Goal: Task Accomplishment & Management: Manage account settings

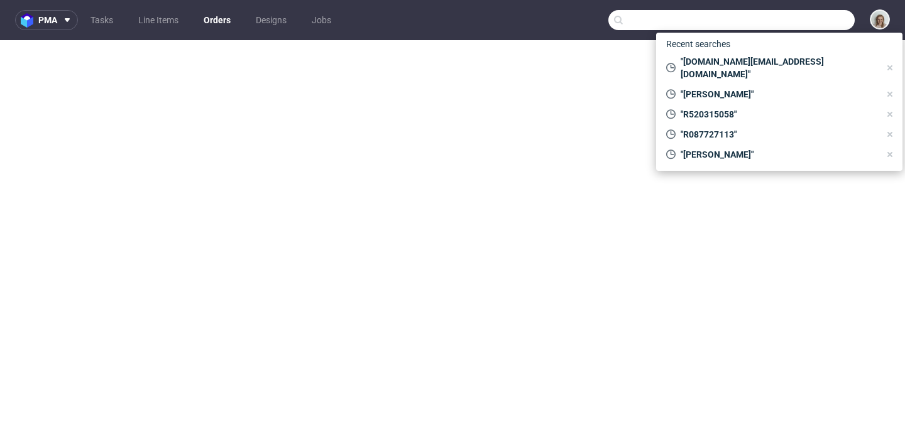
click at [828, 15] on input "text" at bounding box center [731, 20] width 246 height 20
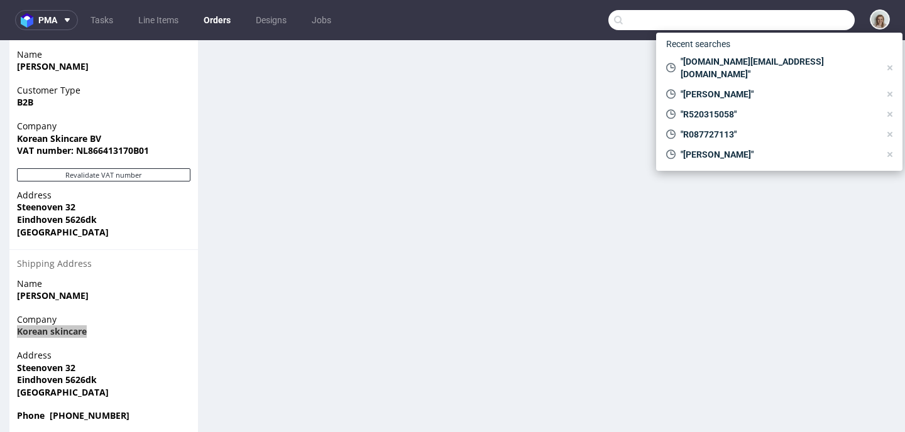
scroll to position [75, 0]
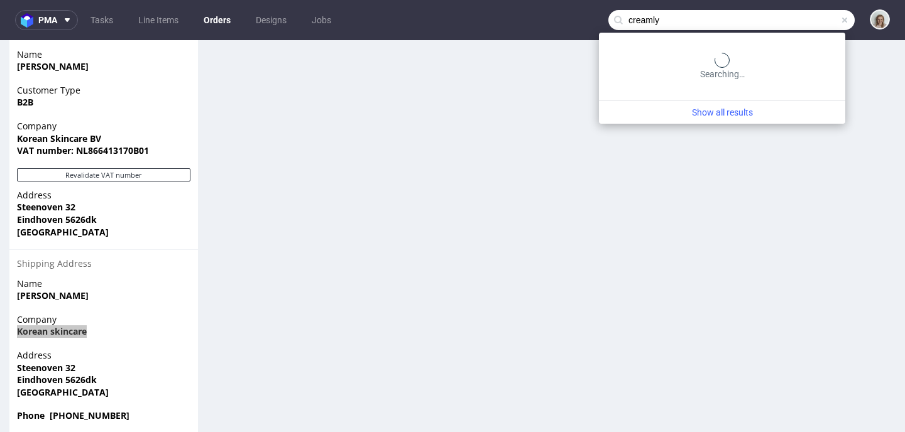
type input "creamly"
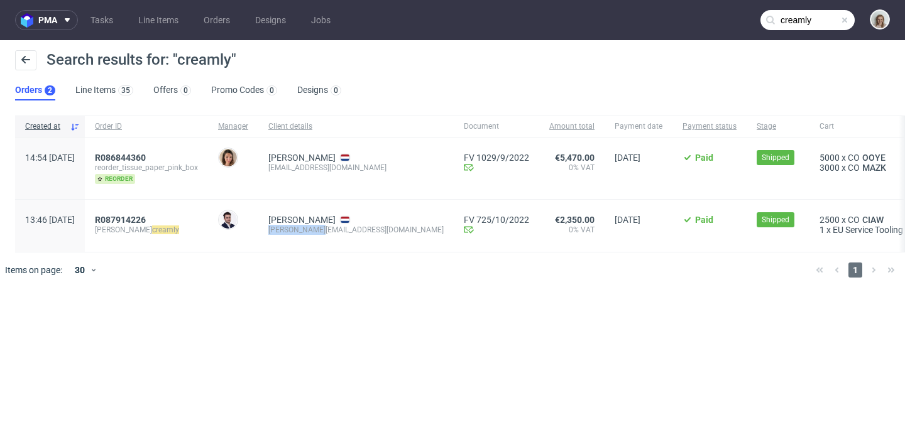
drag, startPoint x: 367, startPoint y: 230, endPoint x: 300, endPoint y: 232, distance: 67.3
click at [300, 232] on div "[PERSON_NAME] [PERSON_NAME][EMAIL_ADDRESS][DOMAIN_NAME]" at bounding box center [355, 226] width 195 height 52
copy div "[PERSON_NAME][EMAIL_ADDRESS][DOMAIN_NAME]"
click at [846, 19] on span at bounding box center [844, 20] width 10 height 10
click at [826, 18] on input "text" at bounding box center [807, 20] width 94 height 20
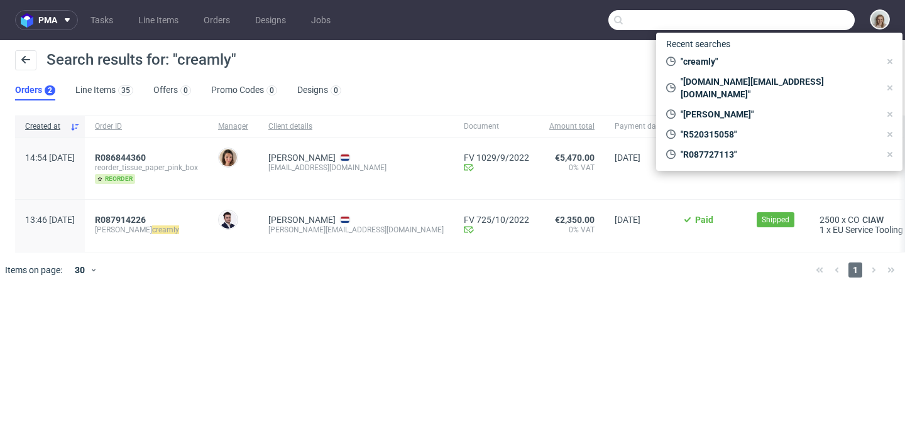
paste input "[PERSON_NAME][EMAIL_ADDRESS][DOMAIN_NAME]"
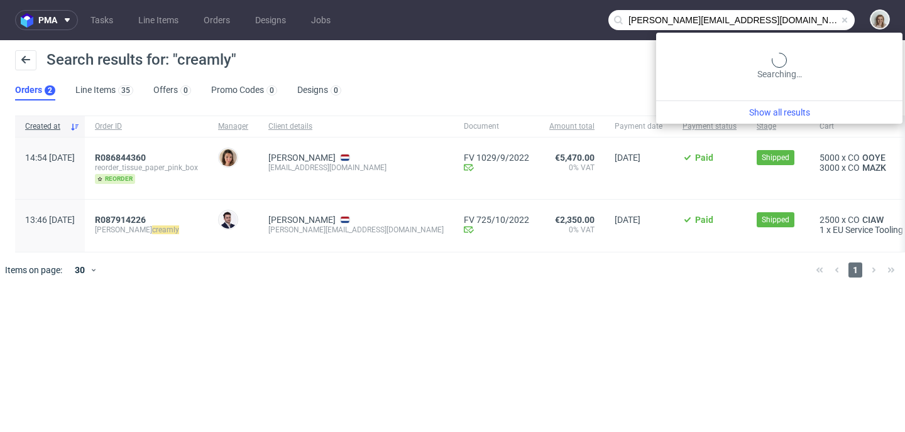
type input "[PERSON_NAME][EMAIL_ADDRESS][DOMAIN_NAME]"
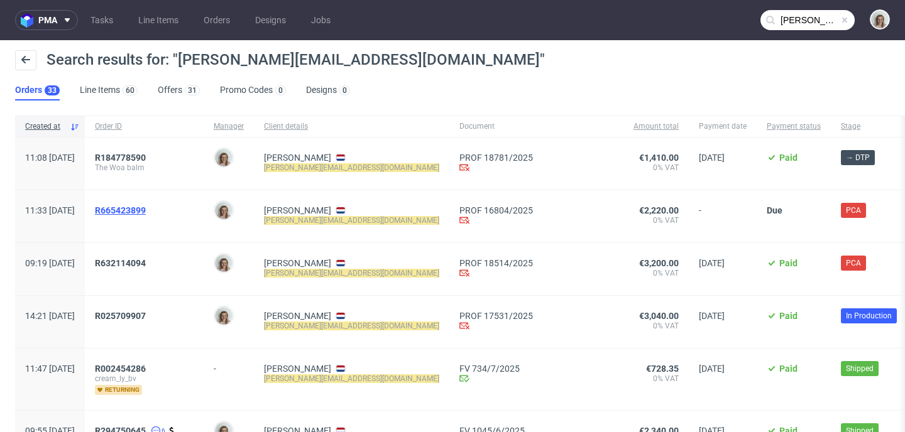
click at [146, 214] on span "R665423899" at bounding box center [120, 210] width 51 height 10
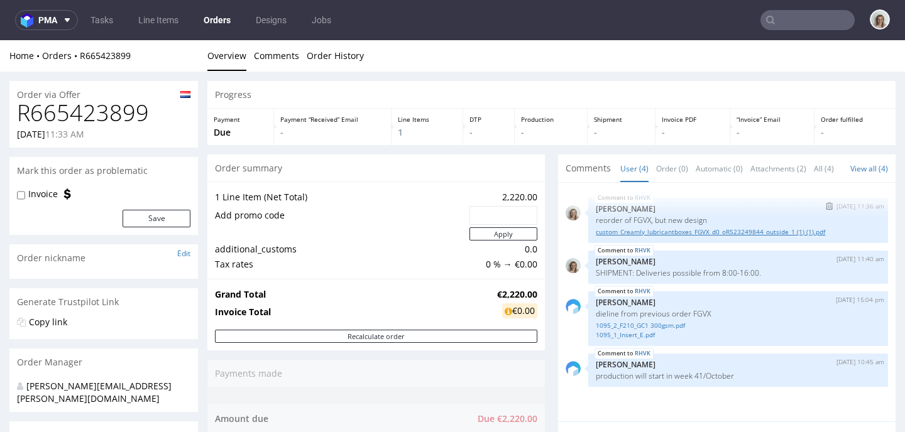
click at [673, 237] on link "custom_Creamly_lubricantboxes_FGVX_d0_oR523249844_outside_1 (1) (1).pdf" at bounding box center [738, 231] width 285 height 9
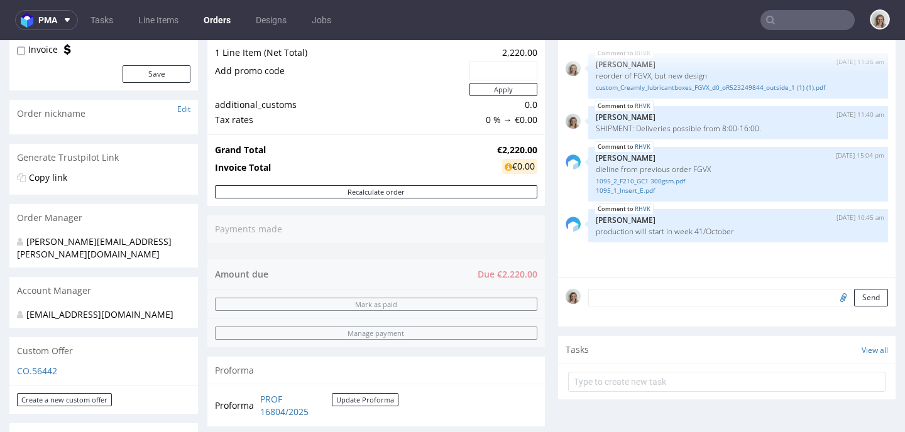
scroll to position [29, 0]
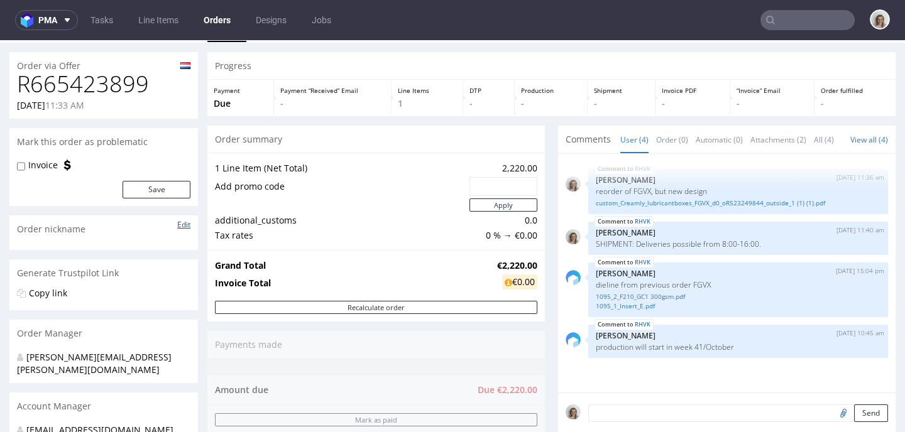
click at [189, 222] on link "Edit" at bounding box center [183, 224] width 13 height 11
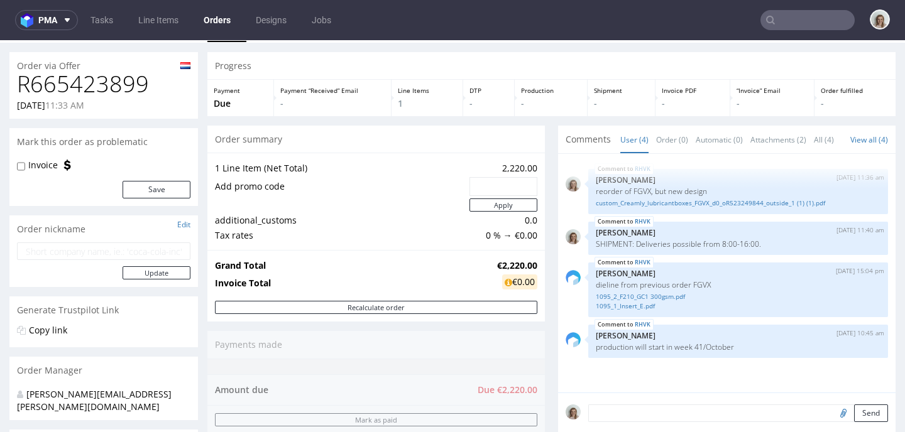
click at [158, 245] on input "text" at bounding box center [103, 252] width 173 height 18
paste input "water-based lubricant"
type input "water-based lubricant"
click at [160, 273] on button "Update" at bounding box center [157, 272] width 68 height 13
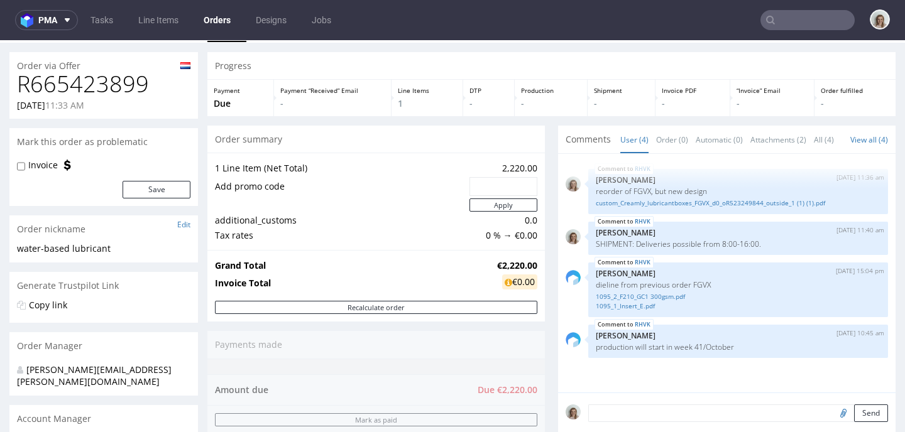
type input "[PERSON_NAME][EMAIL_ADDRESS][DOMAIN_NAME]"
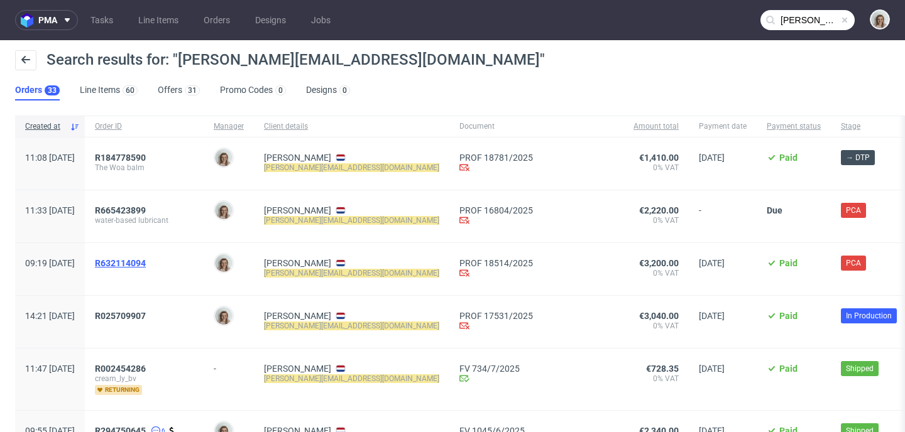
click at [146, 263] on span "R632114094" at bounding box center [120, 263] width 51 height 10
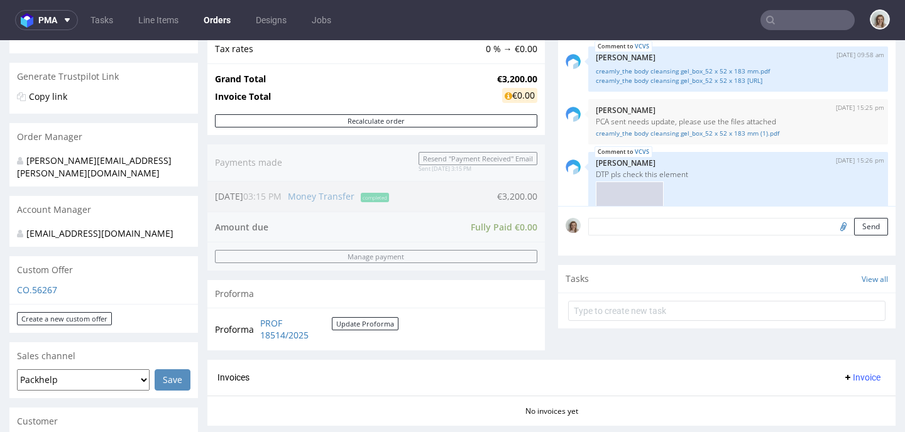
scroll to position [158, 0]
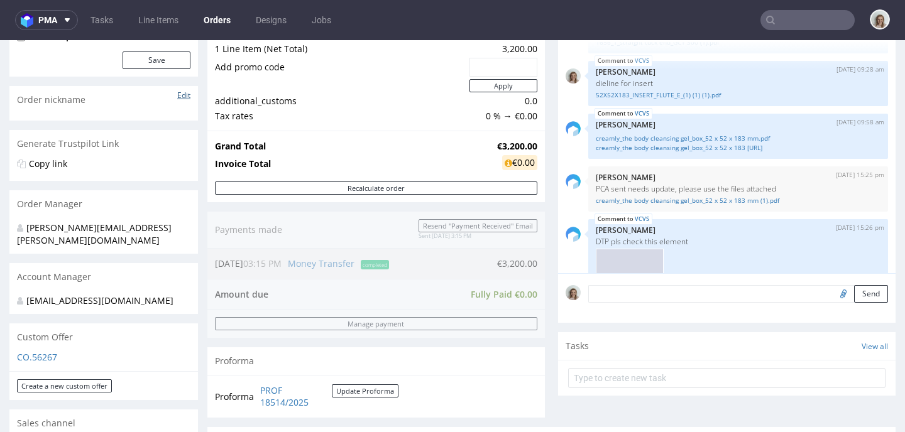
click at [184, 96] on link "Edit" at bounding box center [183, 95] width 13 height 11
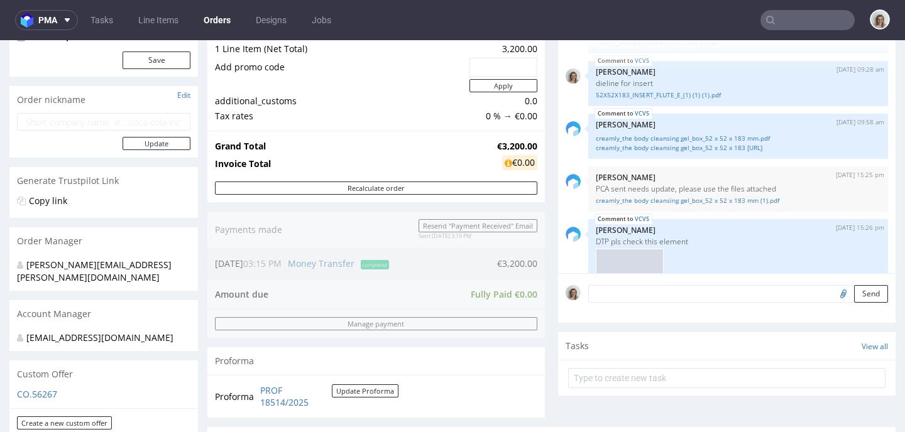
click at [141, 126] on input "text" at bounding box center [103, 122] width 173 height 18
type input "the body cleansing gel"
click at [164, 141] on button "Update" at bounding box center [157, 143] width 68 height 13
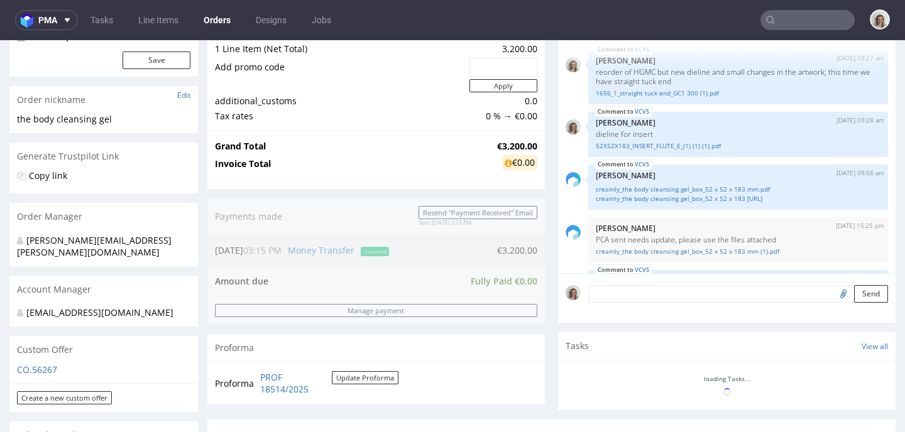
scroll to position [124, 0]
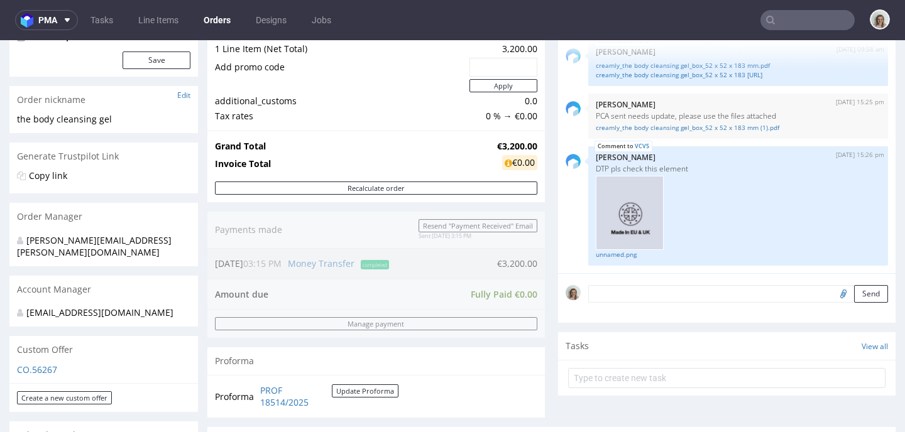
type input "[PERSON_NAME][EMAIL_ADDRESS][DOMAIN_NAME]"
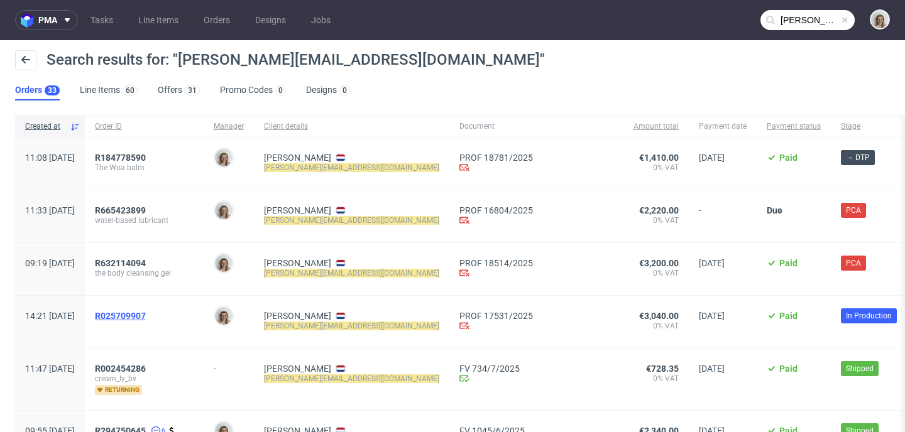
click at [142, 314] on span "R025709907" at bounding box center [120, 316] width 51 height 10
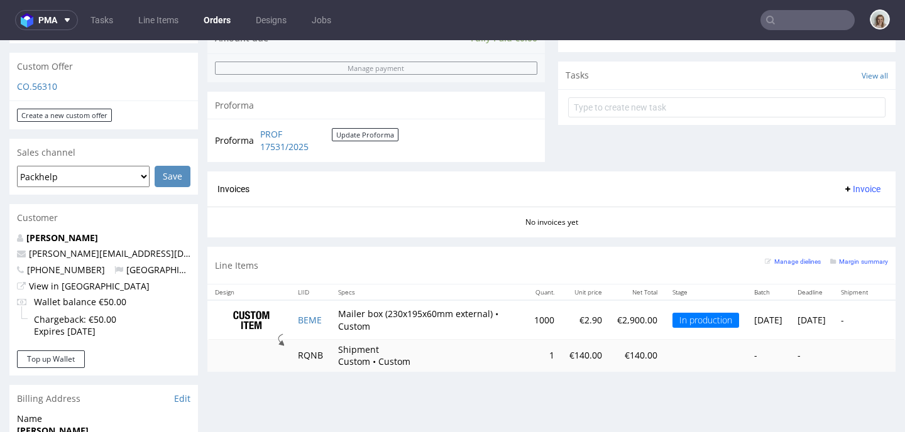
scroll to position [155, 0]
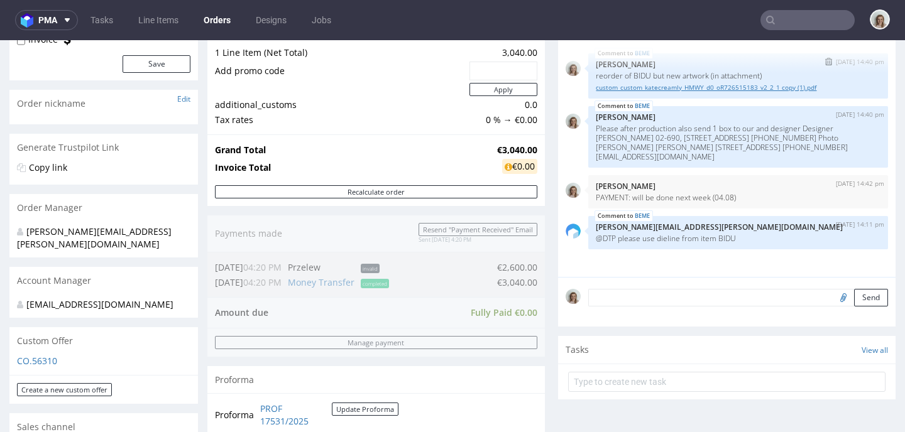
click at [701, 92] on link "custom_custom_katecreamly_HMWY_d0_oR726515183_v2_2_1 copy (1).pdf" at bounding box center [738, 87] width 285 height 9
click at [185, 100] on link "Edit" at bounding box center [183, 99] width 13 height 11
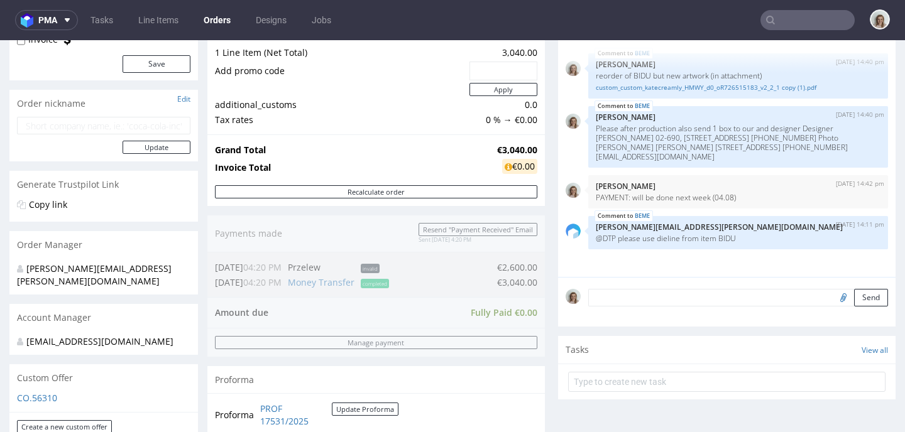
click at [156, 126] on input "text" at bounding box center [103, 126] width 173 height 18
type input "Christmas mailer boxes"
click at [158, 148] on button "Update" at bounding box center [157, 147] width 68 height 13
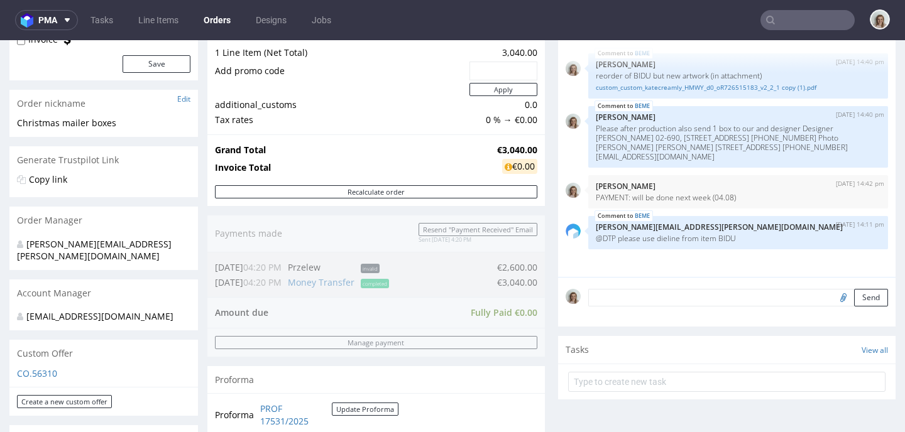
type input "[PERSON_NAME][EMAIL_ADDRESS][DOMAIN_NAME]"
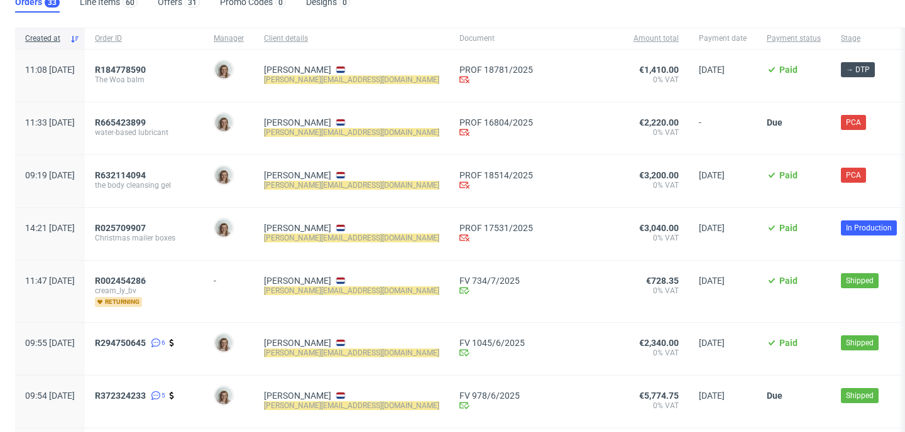
scroll to position [89, 0]
click at [146, 341] on span "R294750645" at bounding box center [120, 342] width 51 height 10
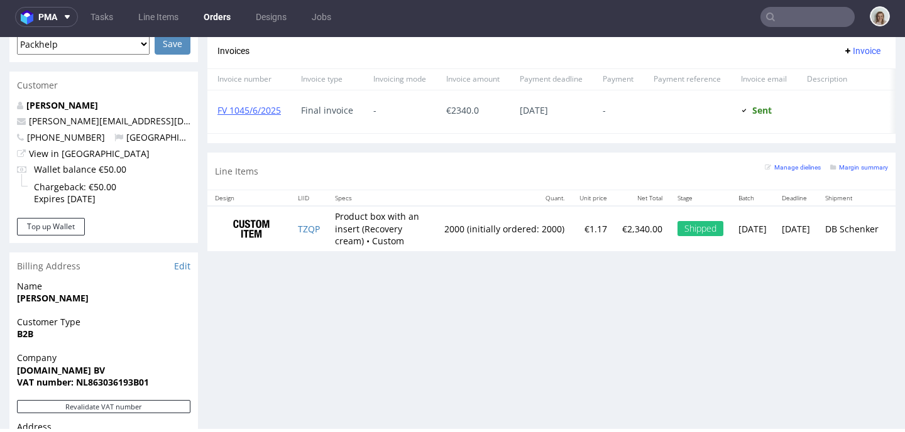
scroll to position [112, 0]
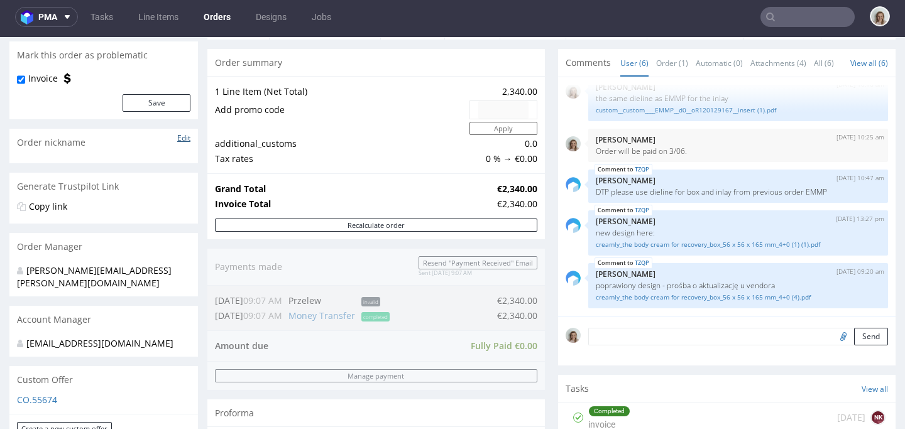
click at [184, 139] on link "Edit" at bounding box center [183, 138] width 13 height 11
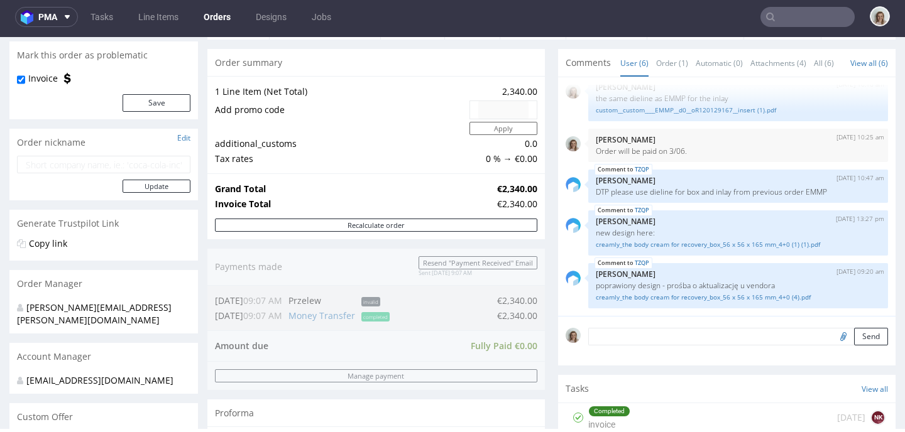
click at [150, 163] on input "text" at bounding box center [103, 165] width 173 height 18
type input "Recovery Cream"
click at [173, 187] on button "Update" at bounding box center [157, 186] width 68 height 13
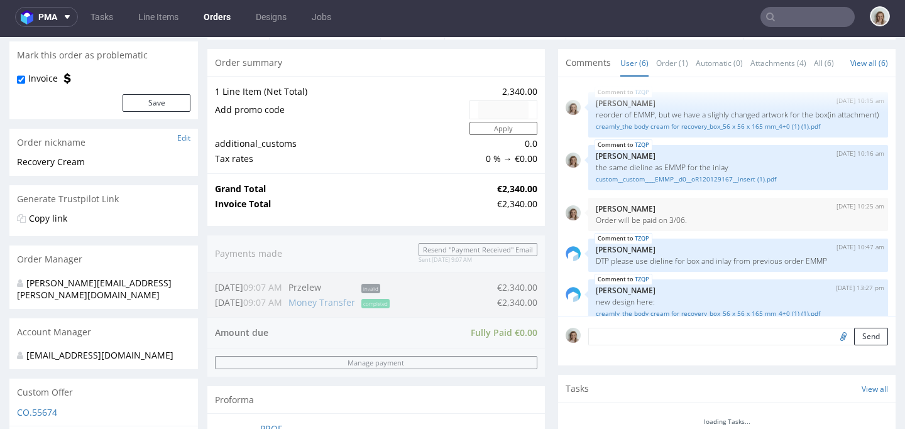
scroll to position [79, 0]
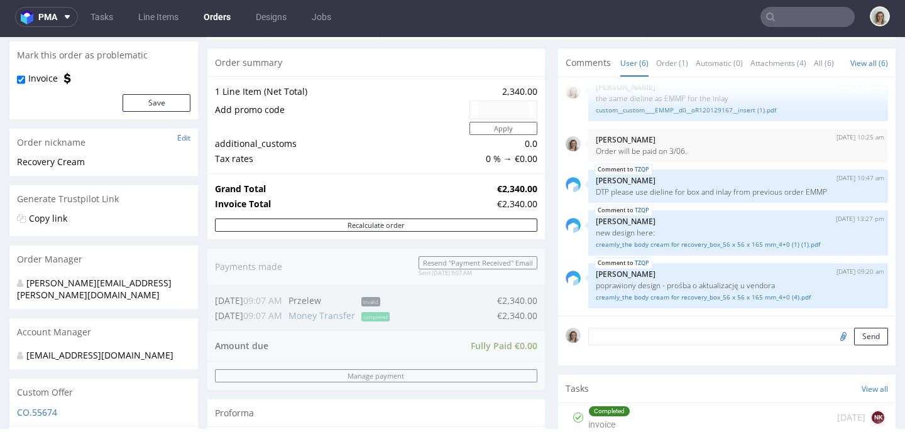
type input "[PERSON_NAME][EMAIL_ADDRESS][DOMAIN_NAME]"
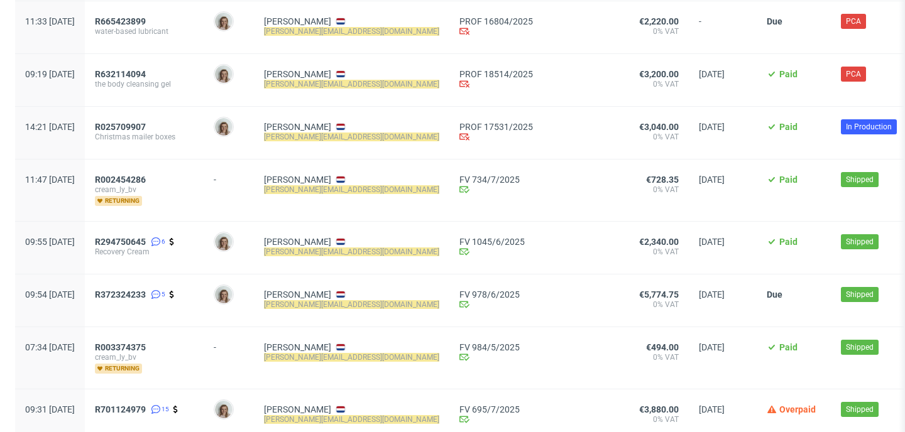
scroll to position [197, 0]
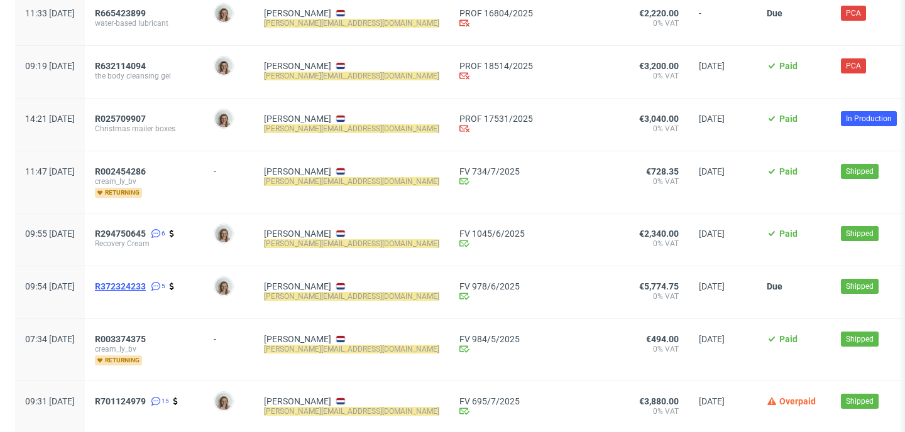
click at [146, 284] on span "R372324233" at bounding box center [120, 286] width 51 height 10
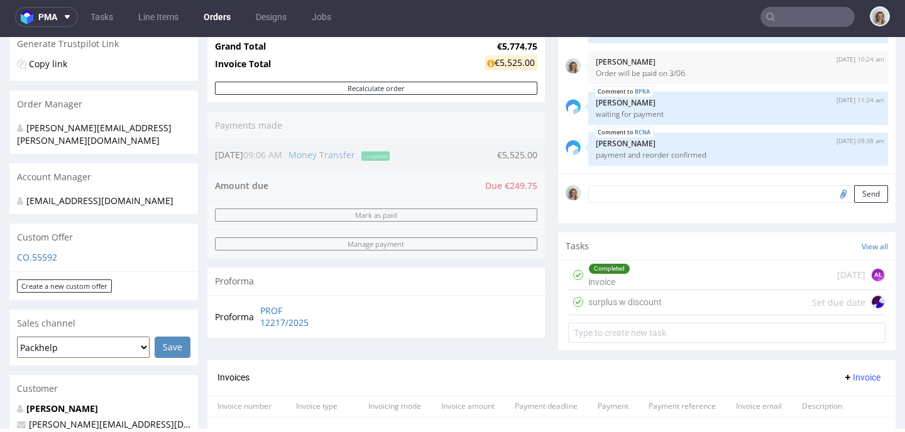
scroll to position [44, 0]
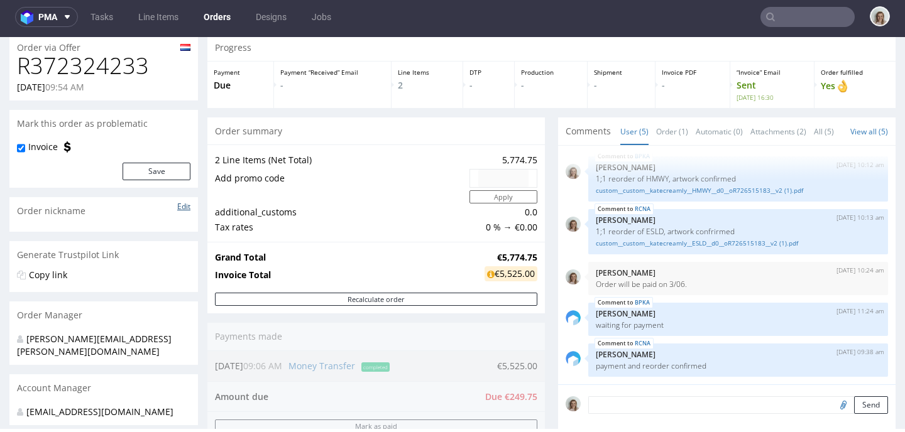
click at [185, 209] on link "Edit" at bounding box center [183, 206] width 13 height 11
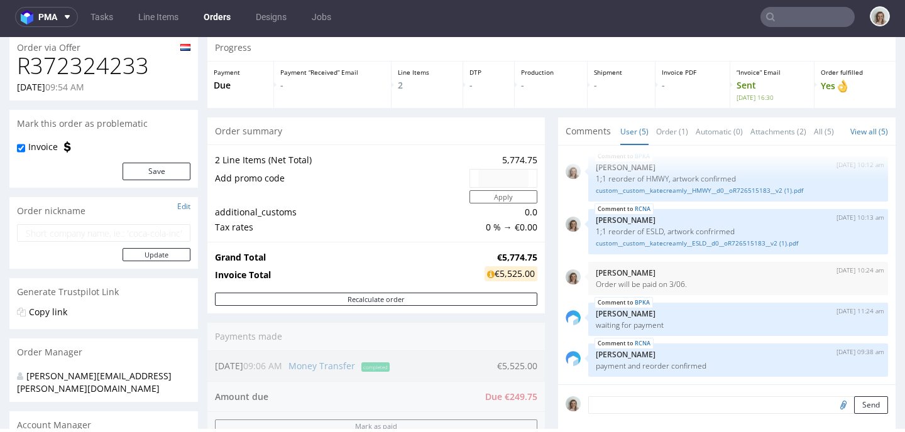
click at [158, 232] on input "text" at bounding box center [103, 233] width 173 height 18
click at [113, 228] on input "Yellow mailer boxes M and S" at bounding box center [103, 233] width 173 height 18
type input "Yellow mailer boxes S and M"
click at [139, 254] on button "Update" at bounding box center [157, 254] width 68 height 13
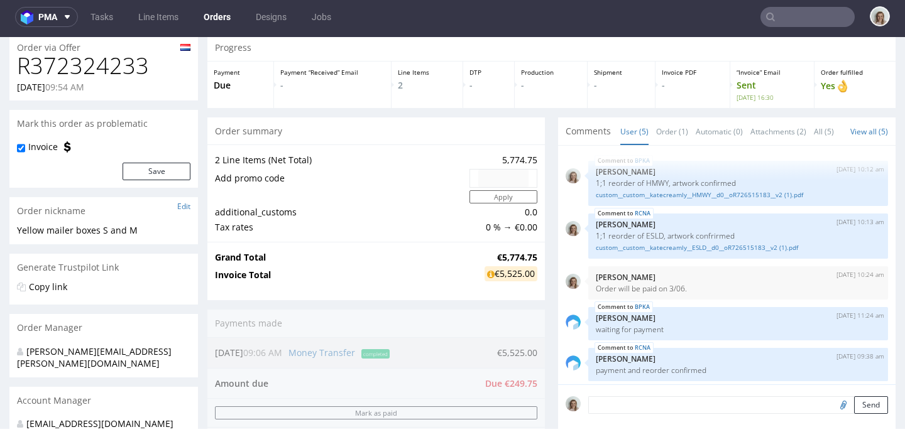
scroll to position [4, 0]
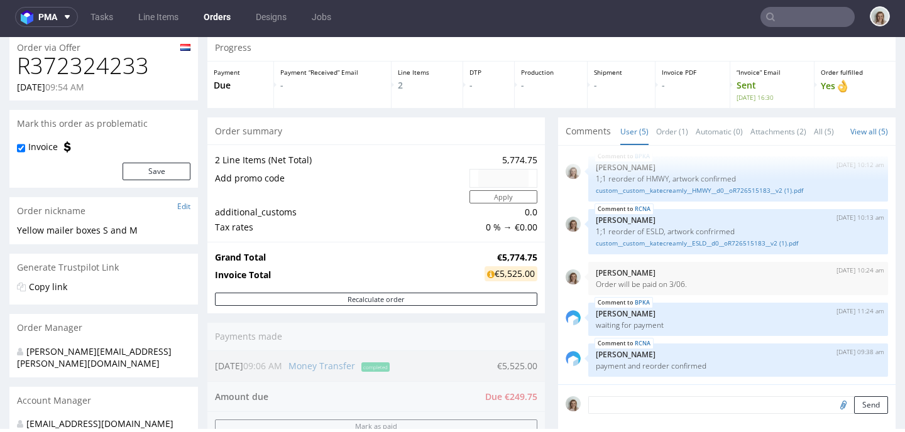
type input "[PERSON_NAME][EMAIL_ADDRESS][DOMAIN_NAME]"
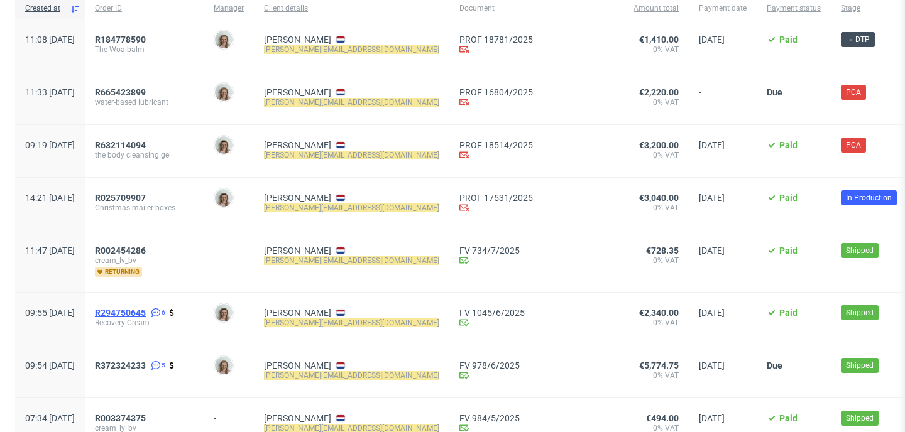
scroll to position [138, 0]
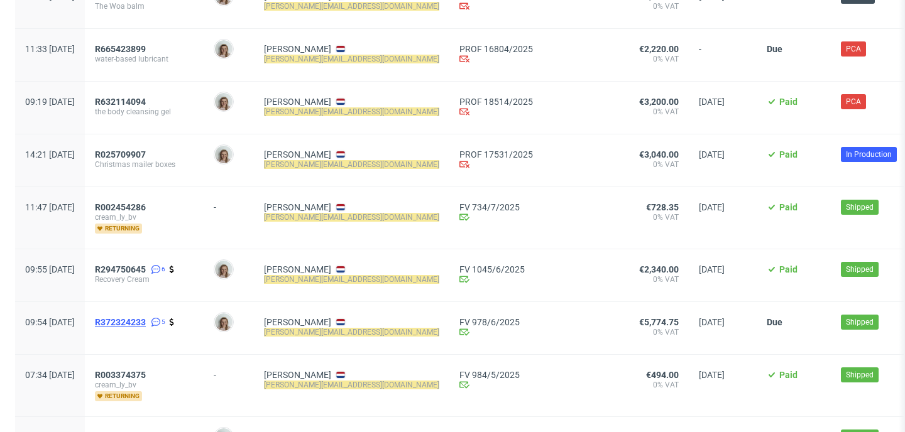
click at [146, 324] on span "R372324233" at bounding box center [120, 322] width 51 height 10
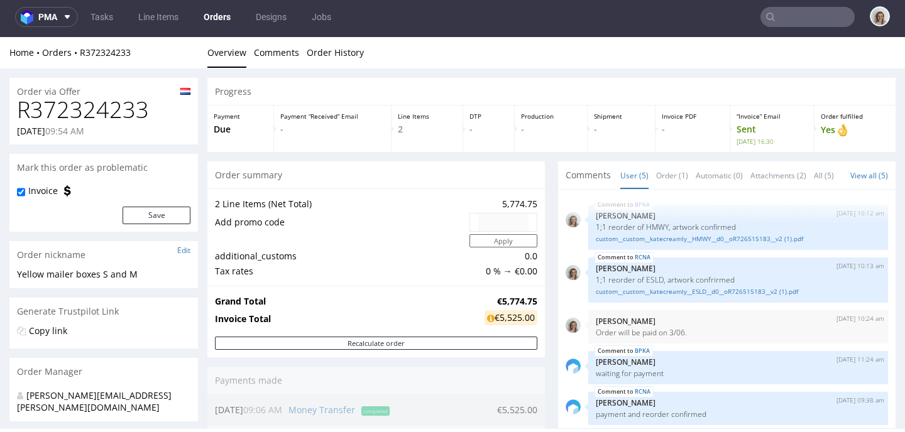
scroll to position [4, 0]
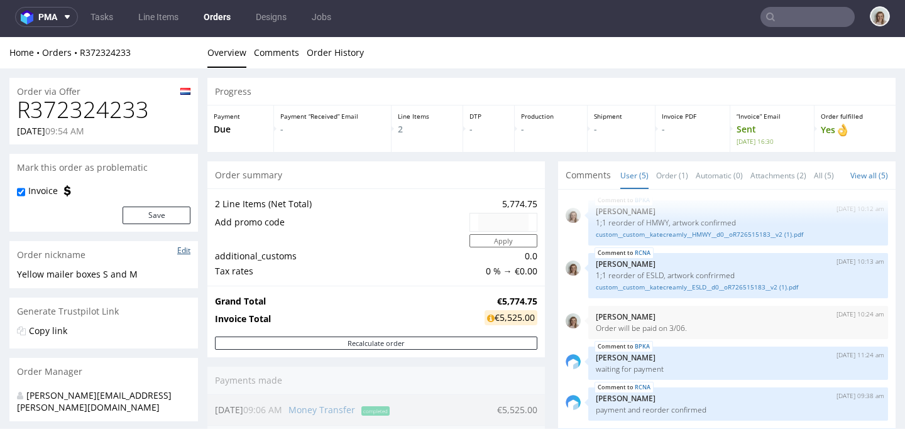
click at [187, 248] on link "Edit" at bounding box center [183, 250] width 13 height 11
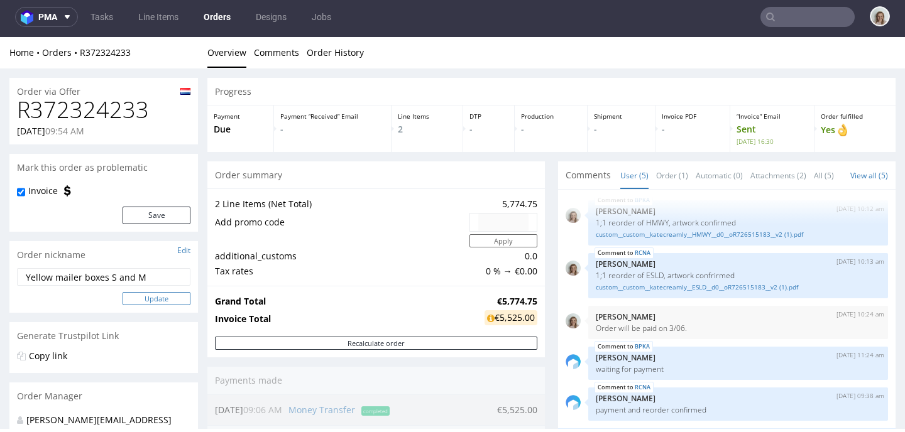
click at [176, 300] on button "Update" at bounding box center [157, 298] width 68 height 13
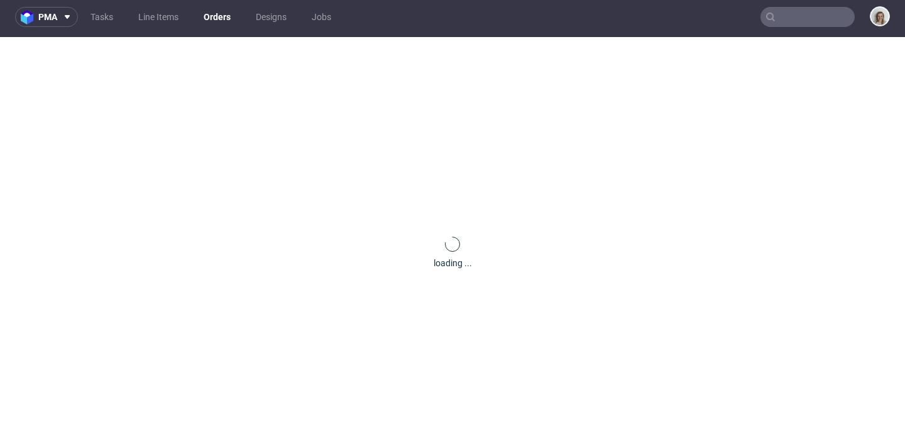
scroll to position [0, 0]
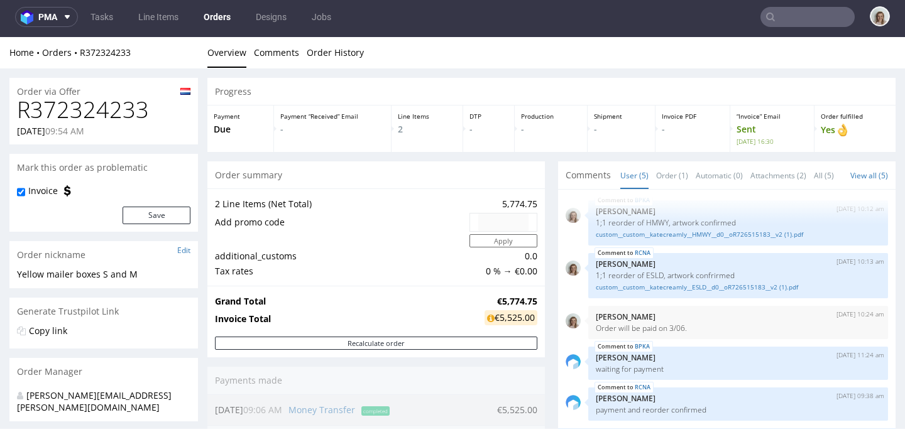
type input "[PERSON_NAME][EMAIL_ADDRESS][DOMAIN_NAME]"
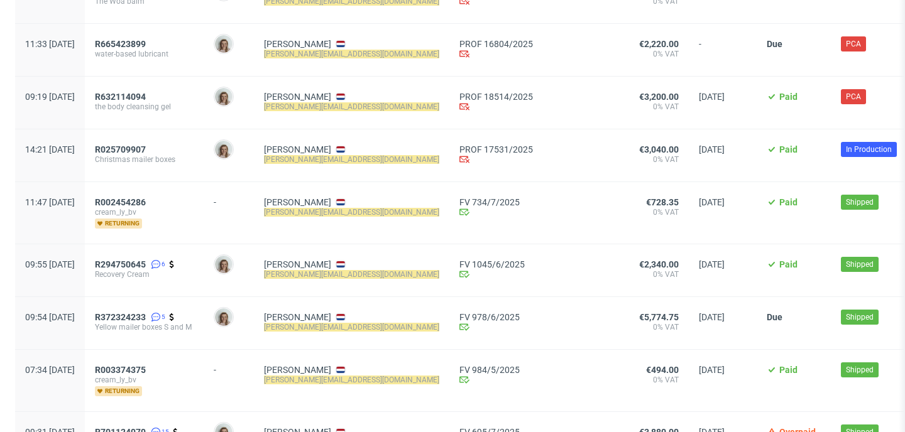
scroll to position [420, 0]
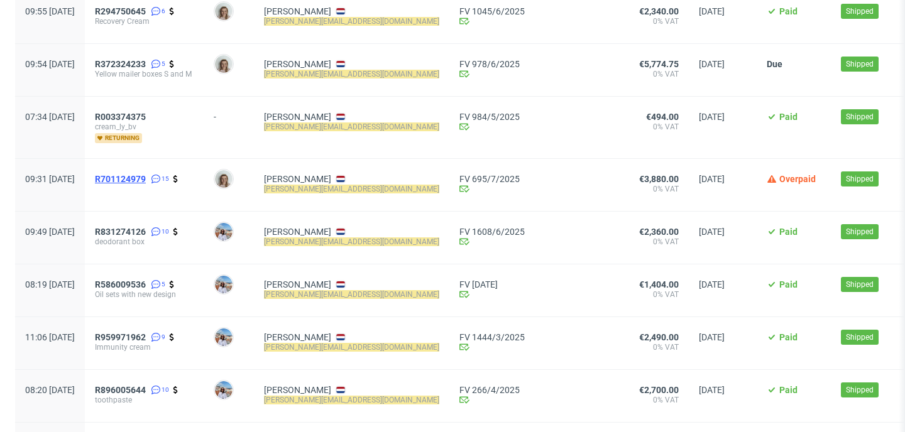
click at [146, 177] on span "R701124979" at bounding box center [120, 179] width 51 height 10
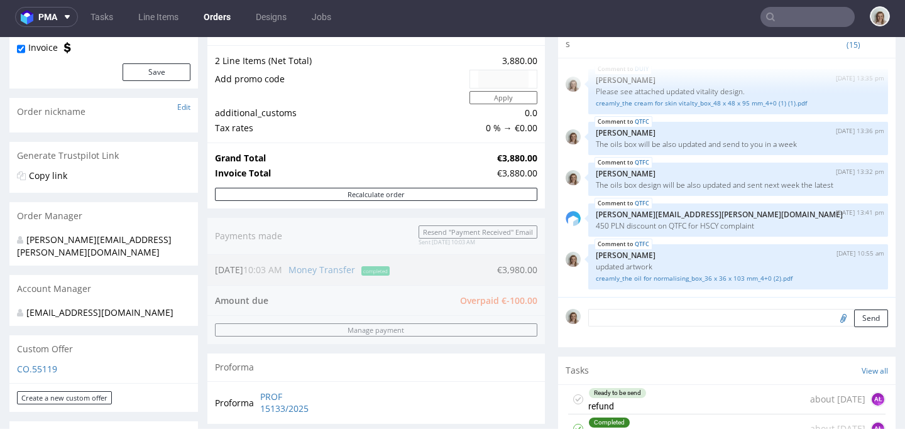
scroll to position [143, 0]
click at [187, 105] on link "Edit" at bounding box center [183, 107] width 13 height 11
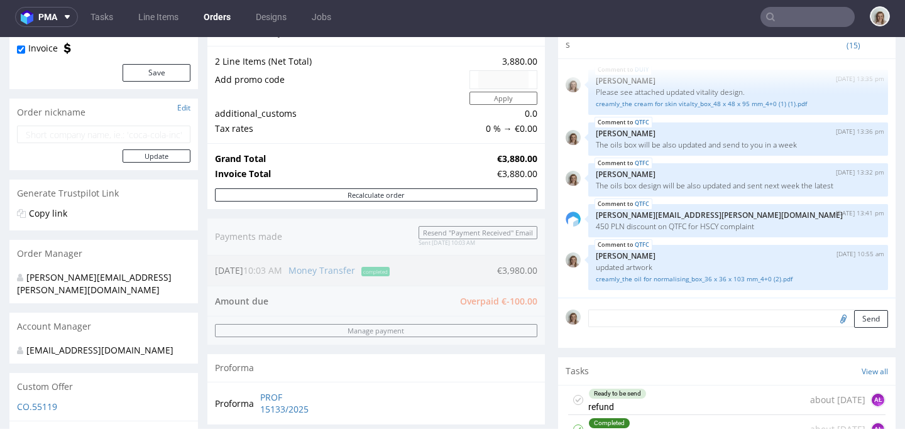
click at [130, 134] on input "text" at bounding box center [103, 135] width 173 height 18
type input "Oil for normalising and skin vitality box"
click at [164, 151] on button "Update" at bounding box center [157, 156] width 68 height 13
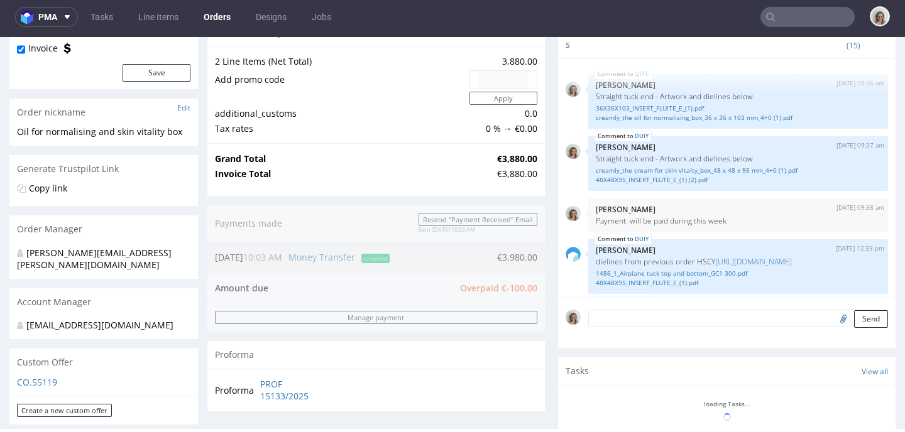
scroll to position [555, 0]
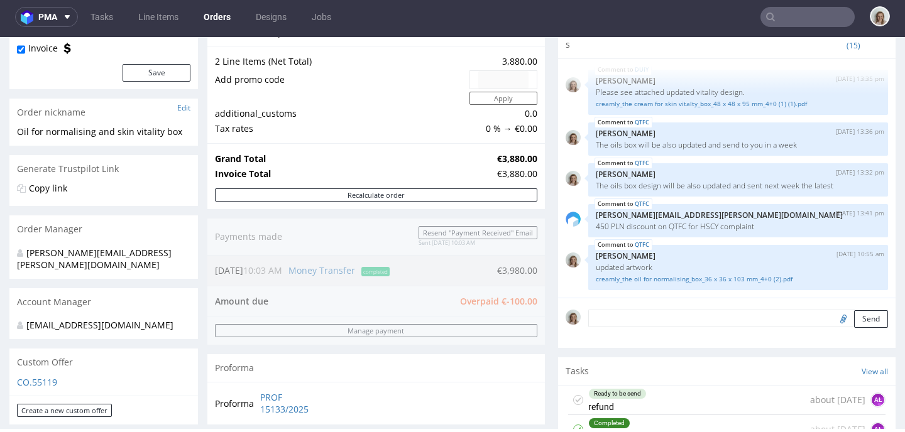
type input "[PERSON_NAME][EMAIL_ADDRESS][DOMAIN_NAME]"
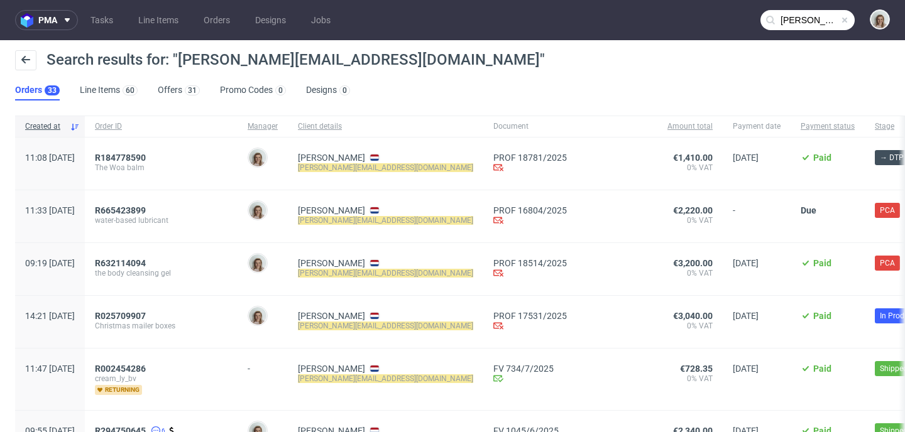
click at [43, 31] on nav "pma Tasks Line Items Orders Designs Jobs [PERSON_NAME][EMAIL_ADDRESS][DOMAIN_NA…" at bounding box center [452, 20] width 905 height 40
click at [55, 23] on span "pma" at bounding box center [47, 20] width 19 height 9
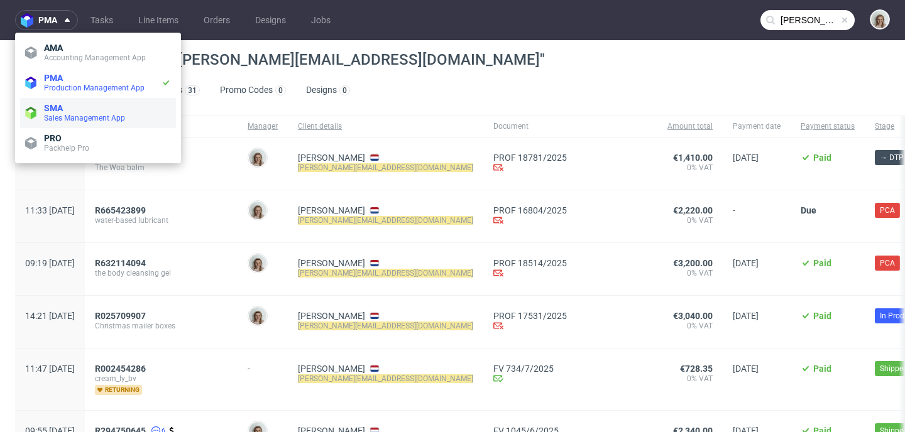
click at [83, 111] on span "SMA" at bounding box center [107, 108] width 127 height 10
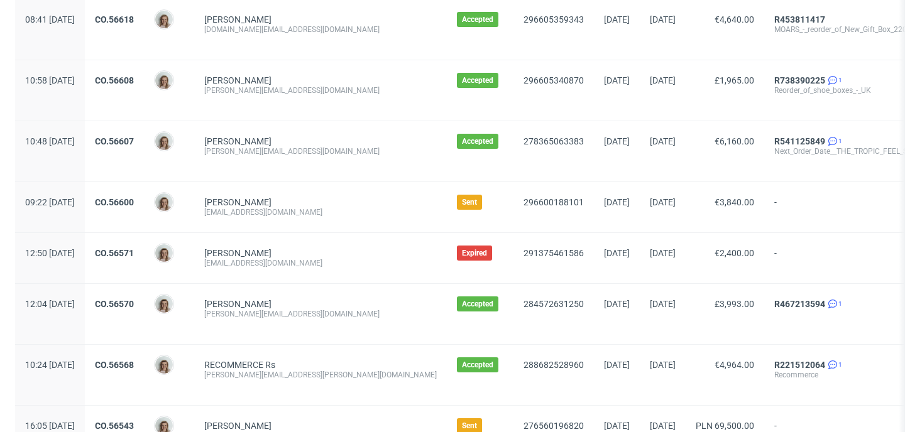
scroll to position [679, 0]
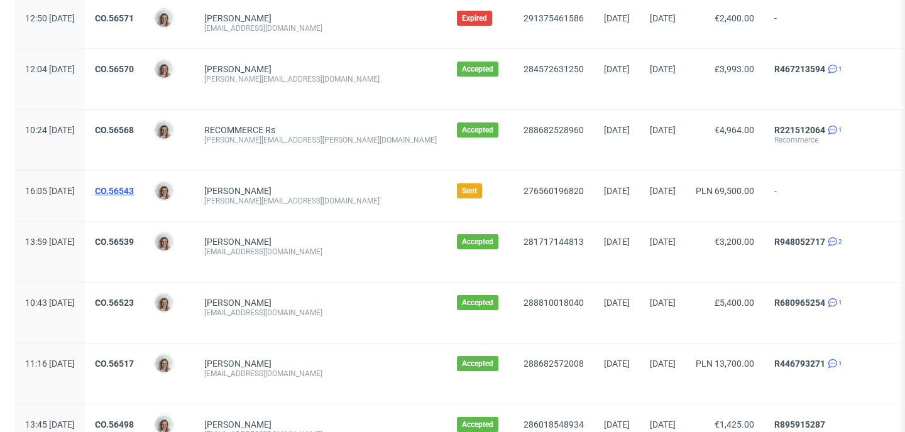
click at [134, 189] on link "CO.56543" at bounding box center [114, 191] width 39 height 10
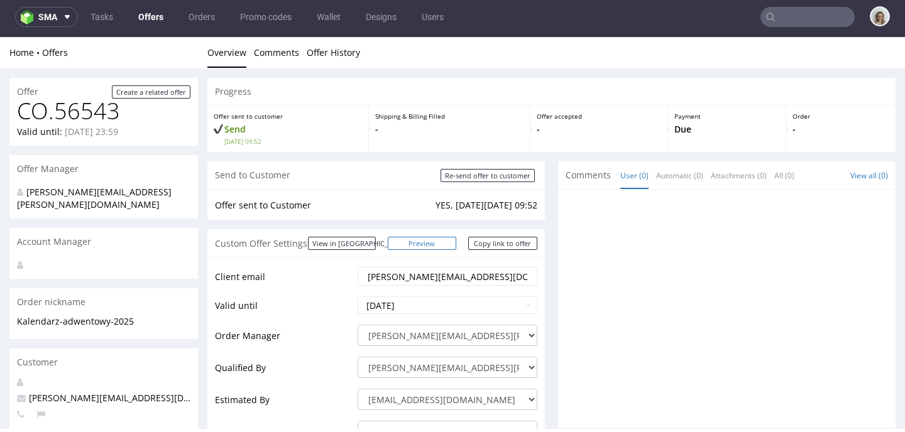
click at [434, 248] on link "Preview" at bounding box center [422, 243] width 69 height 13
click at [64, 9] on button "sma" at bounding box center [46, 17] width 63 height 20
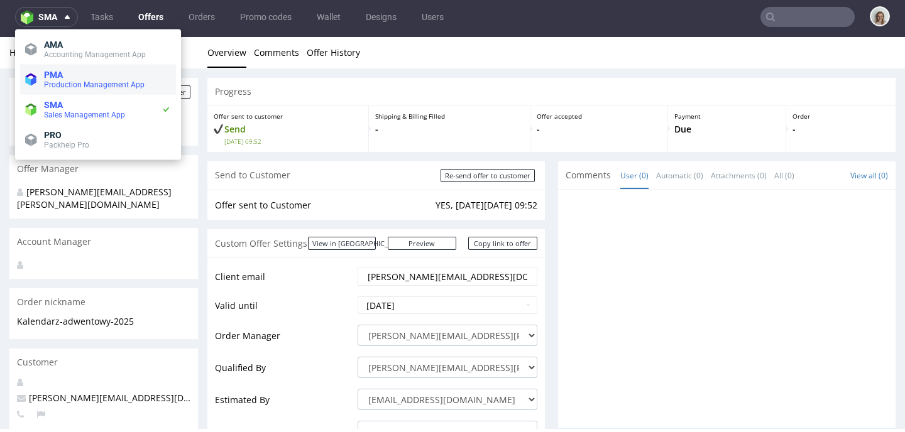
click at [65, 73] on span "PMA" at bounding box center [107, 75] width 127 height 10
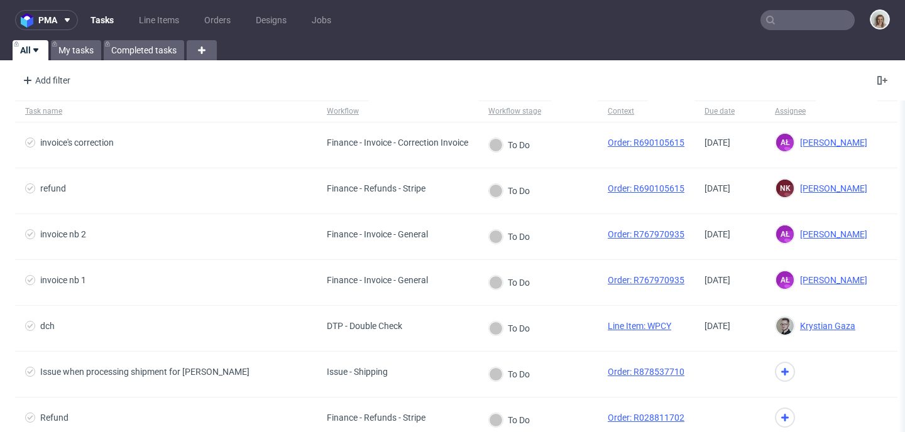
click at [770, 23] on input "text" at bounding box center [807, 20] width 94 height 20
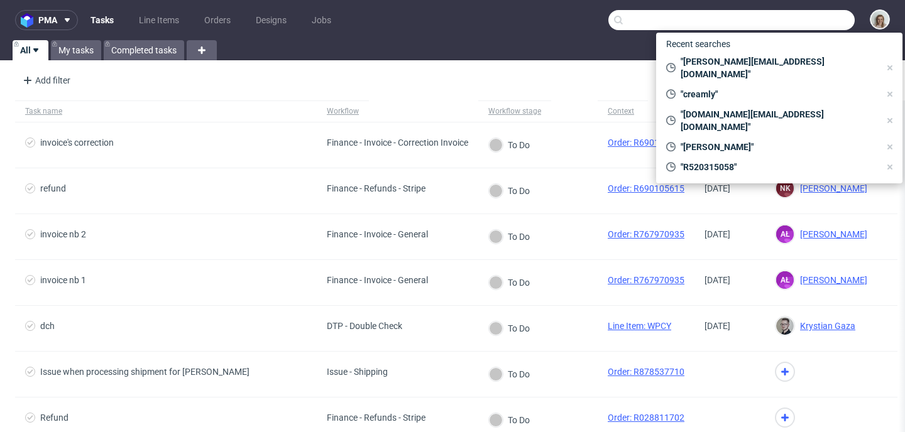
paste input "RO28448390"
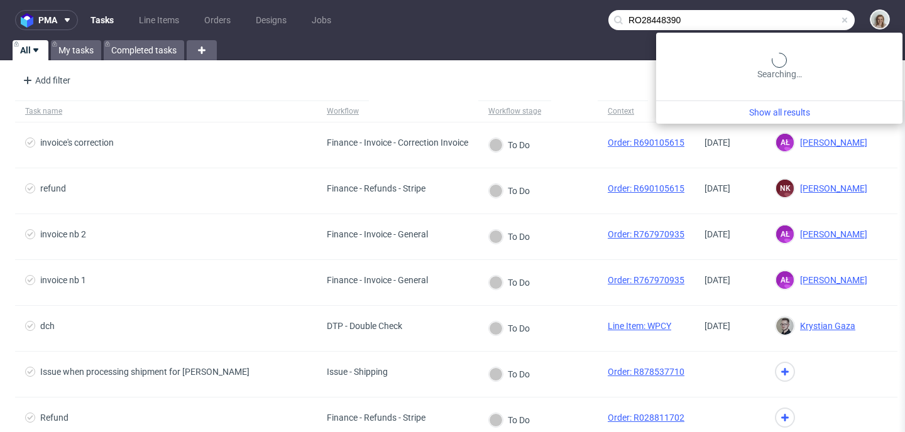
type input "RO28448390"
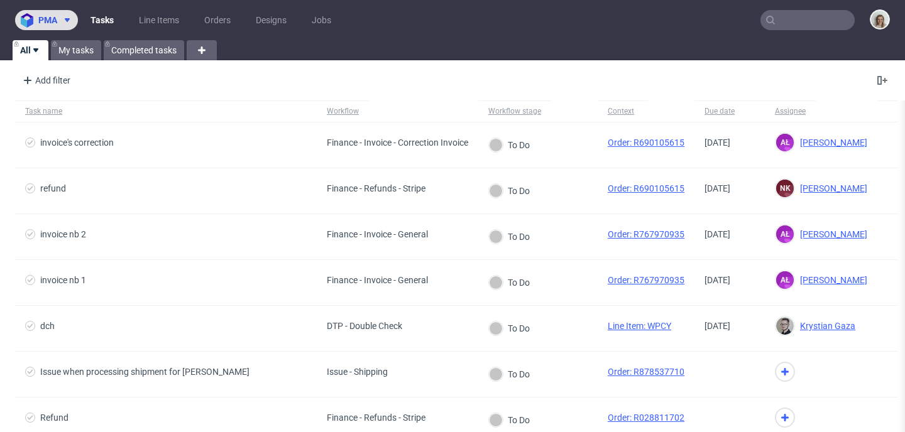
click at [50, 24] on span "pma" at bounding box center [47, 20] width 19 height 9
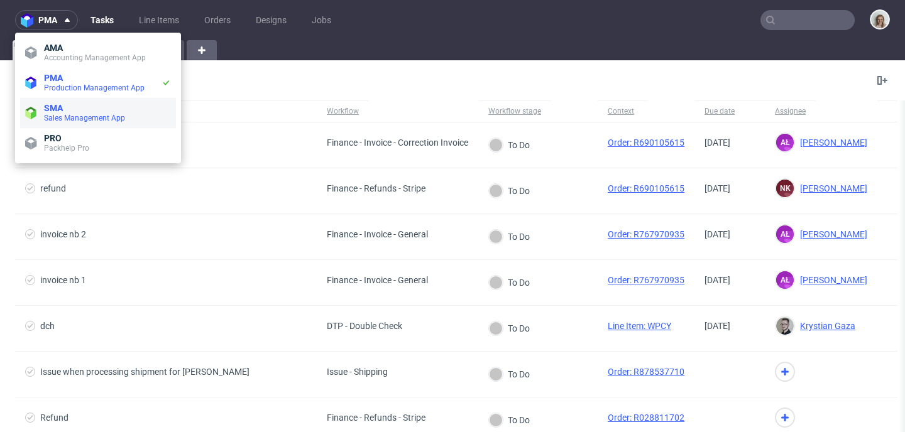
click at [66, 98] on li "SMA Sales Management App" at bounding box center [98, 113] width 156 height 30
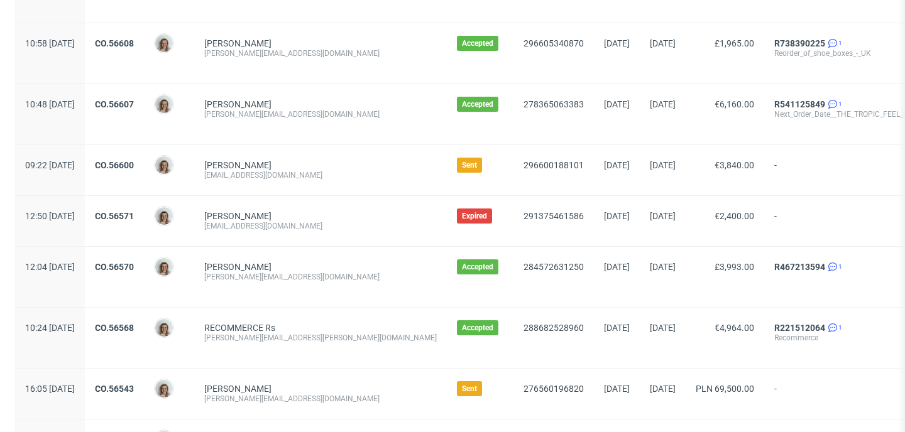
scroll to position [547, 0]
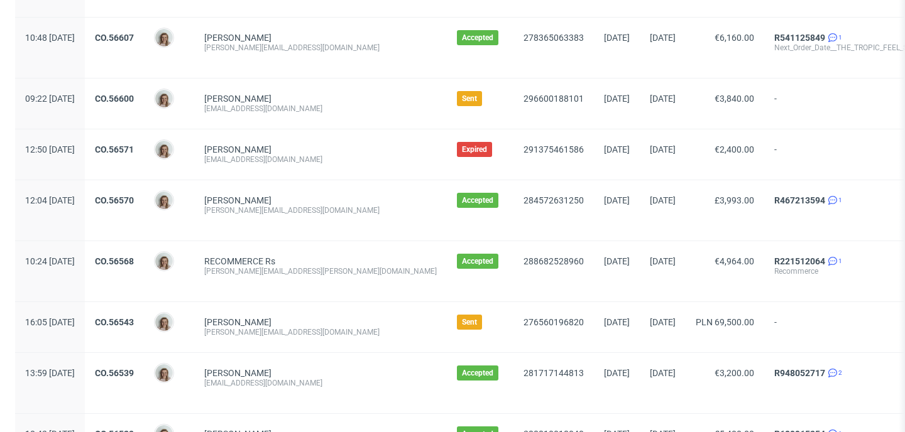
click at [144, 316] on div "CO.56543" at bounding box center [114, 327] width 59 height 50
click at [134, 319] on link "CO.56543" at bounding box center [114, 322] width 39 height 10
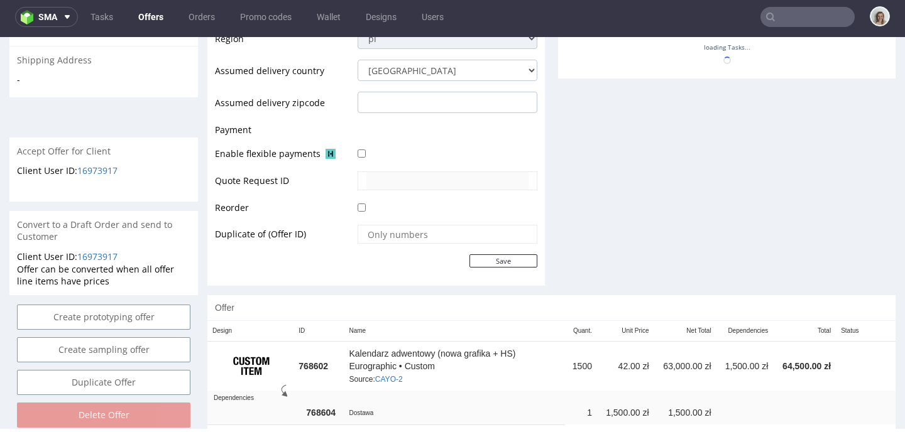
scroll to position [549, 0]
